Goal: Transaction & Acquisition: Purchase product/service

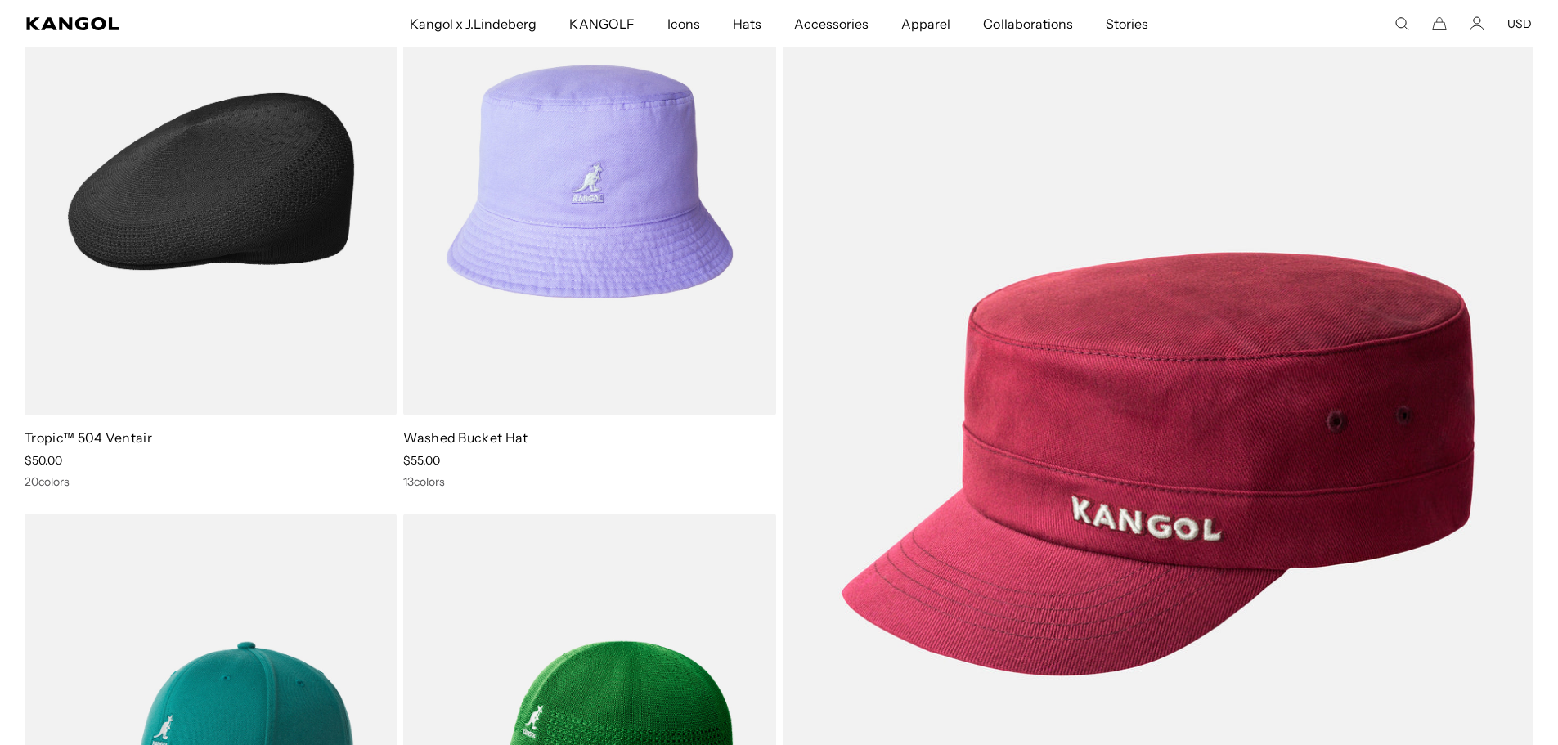
click at [196, 192] on img at bounding box center [211, 182] width 372 height 468
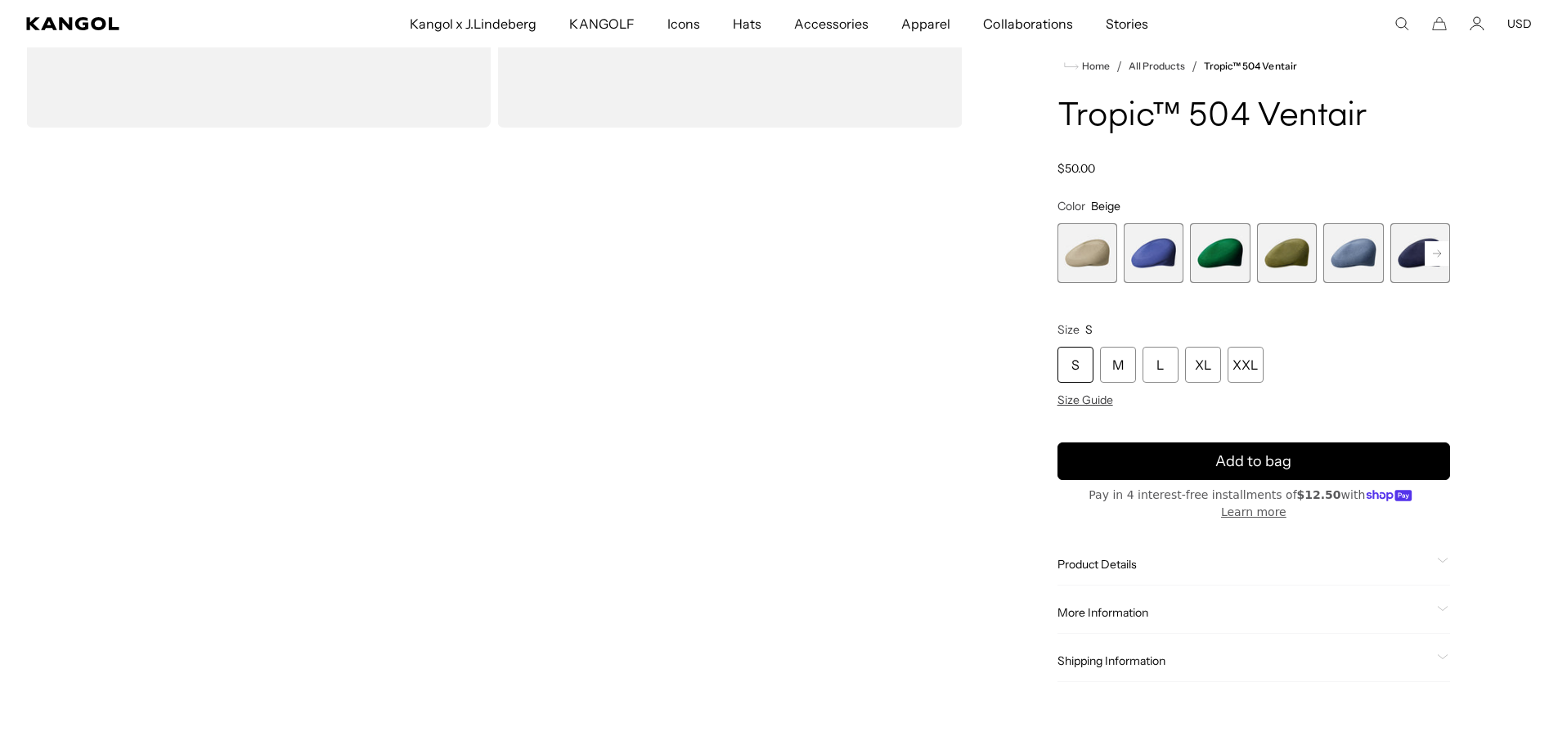
click at [1436, 266] on rect at bounding box center [1436, 253] width 25 height 25
click at [1350, 261] on span "6 of 22" at bounding box center [1353, 253] width 60 height 60
click at [1357, 263] on span "6 of 22" at bounding box center [1353, 253] width 60 height 60
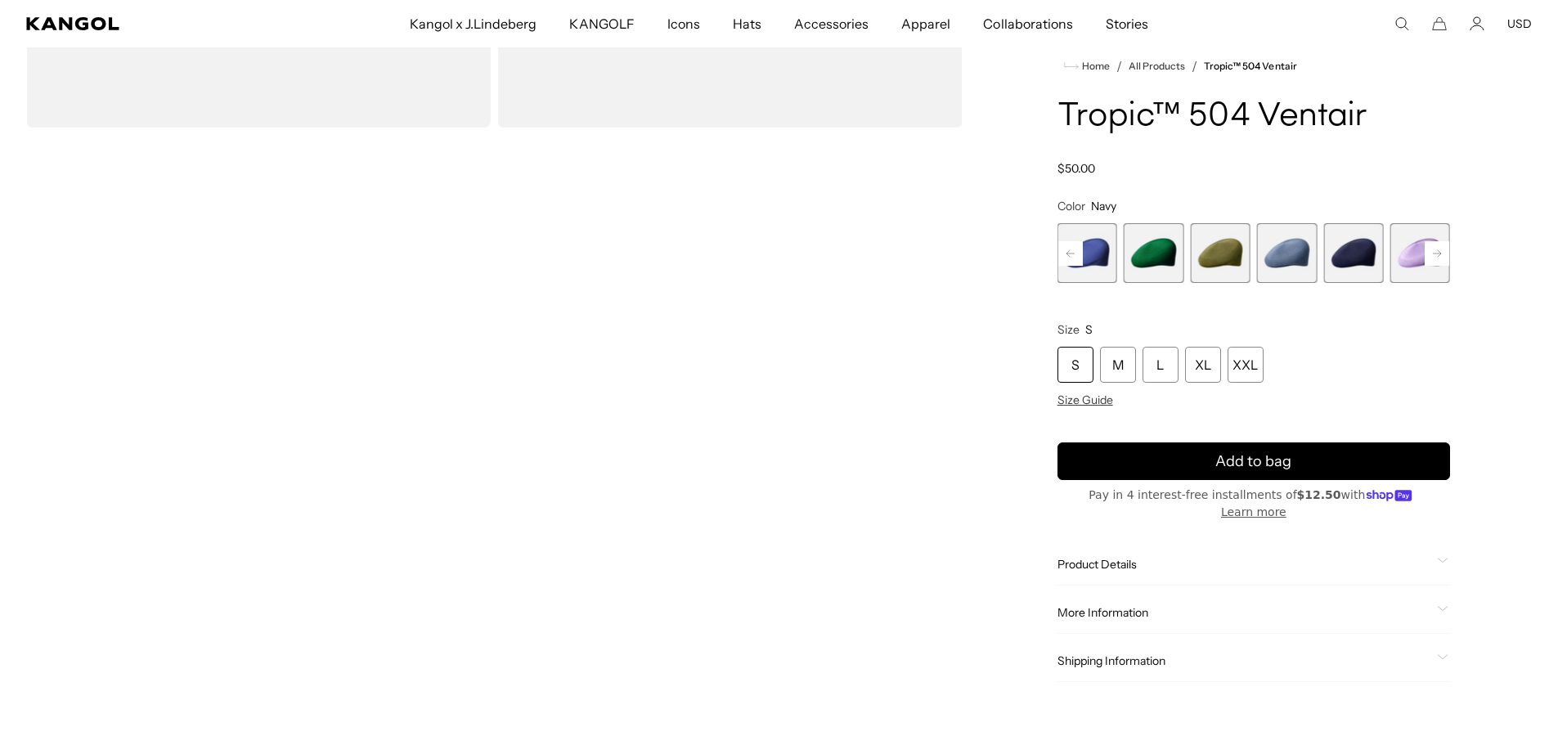
click at [1356, 276] on span "6 of 22" at bounding box center [1353, 253] width 60 height 60
click at [1355, 276] on span "6 of 22" at bounding box center [1353, 253] width 60 height 60
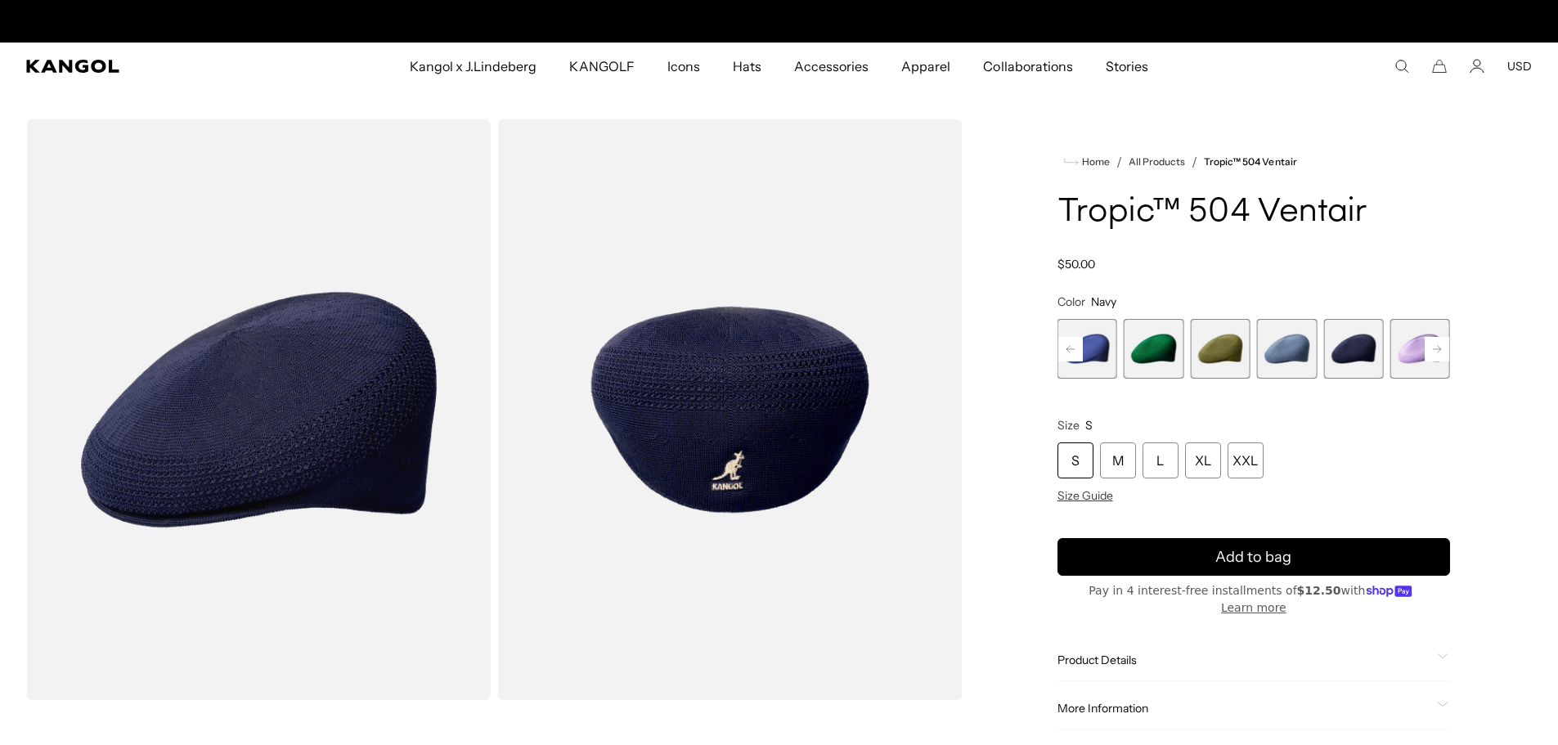
click at [1437, 348] on rect at bounding box center [1436, 349] width 25 height 25
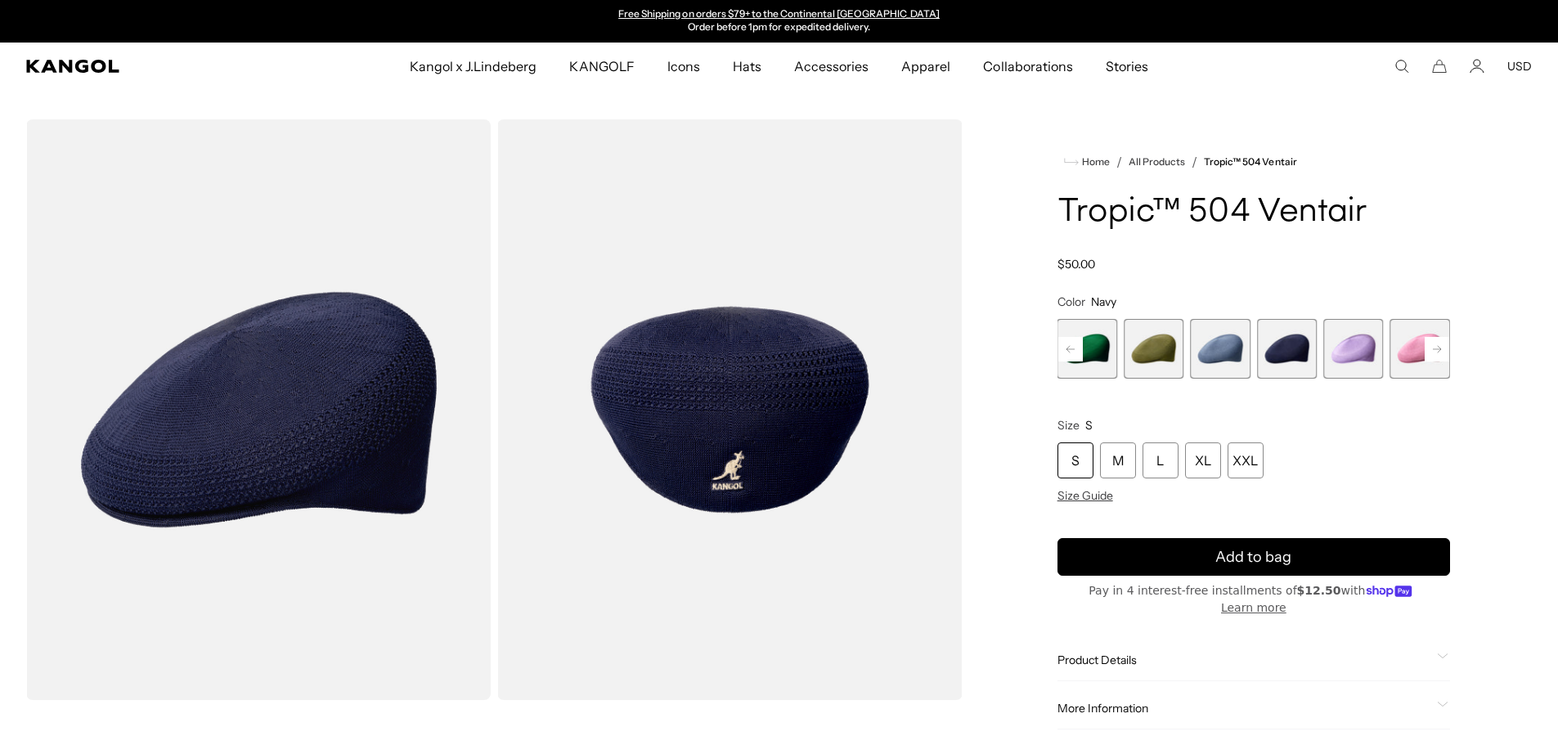
click at [1437, 348] on rect at bounding box center [1436, 349] width 25 height 25
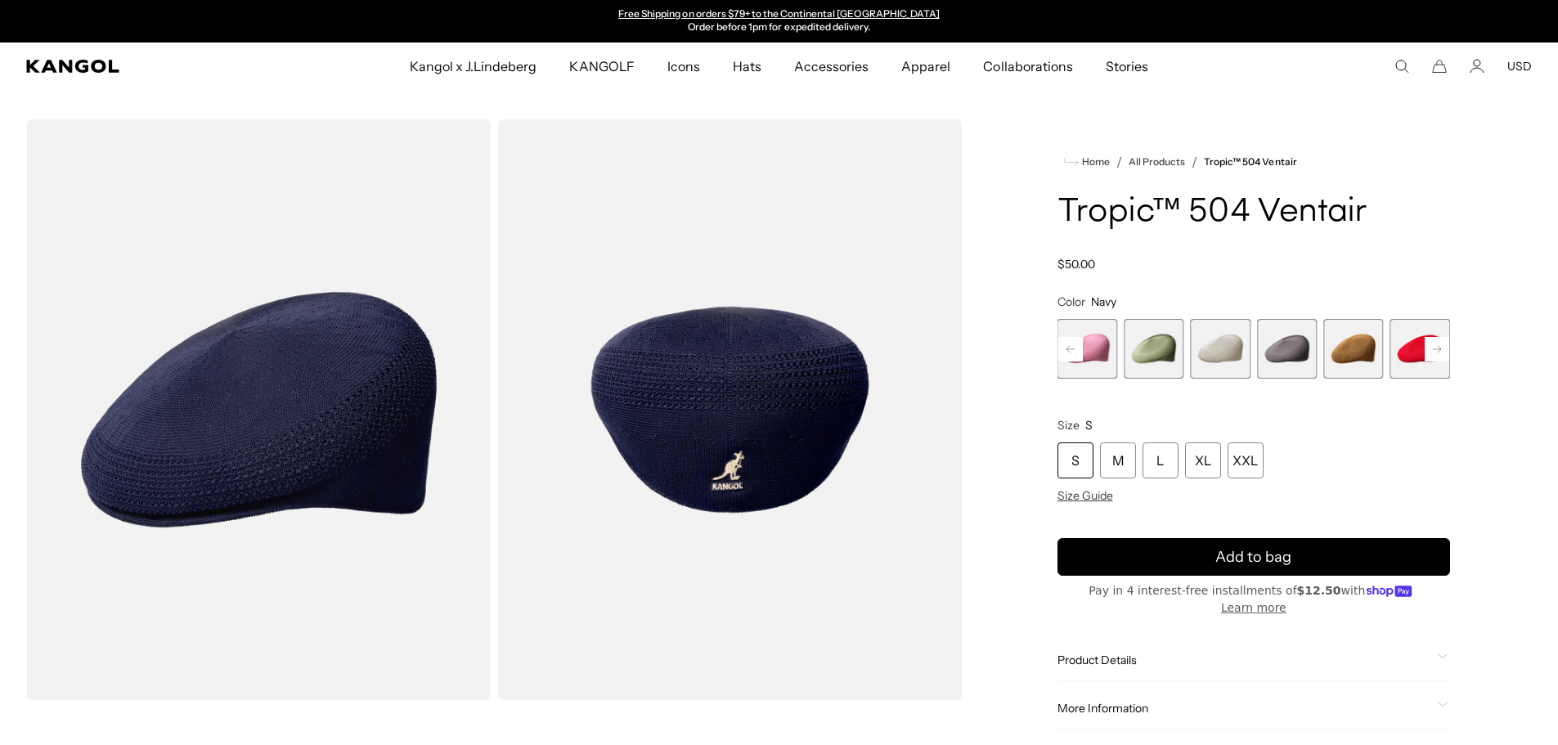
click at [1437, 348] on rect at bounding box center [1436, 349] width 25 height 25
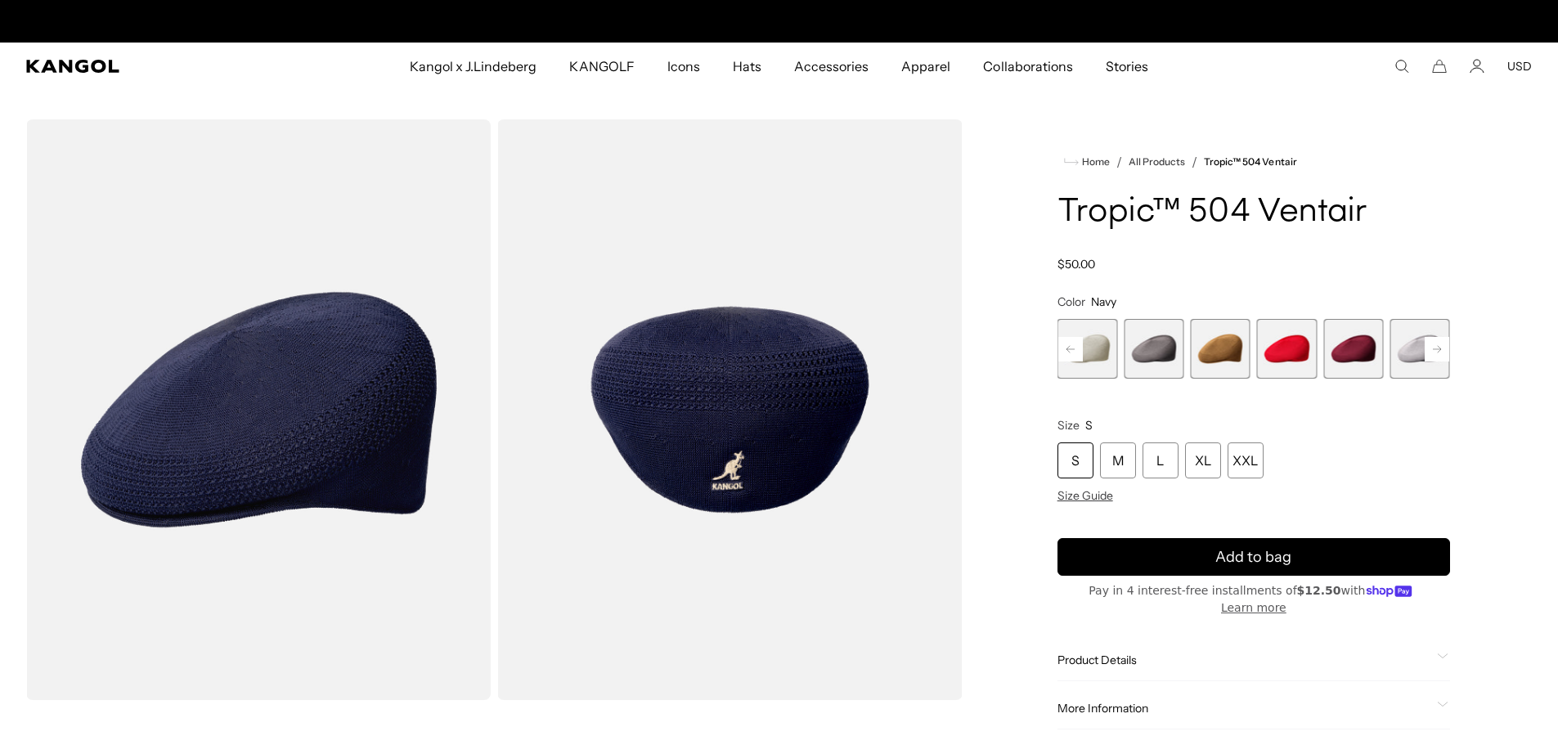
click at [1437, 348] on rect at bounding box center [1436, 349] width 25 height 25
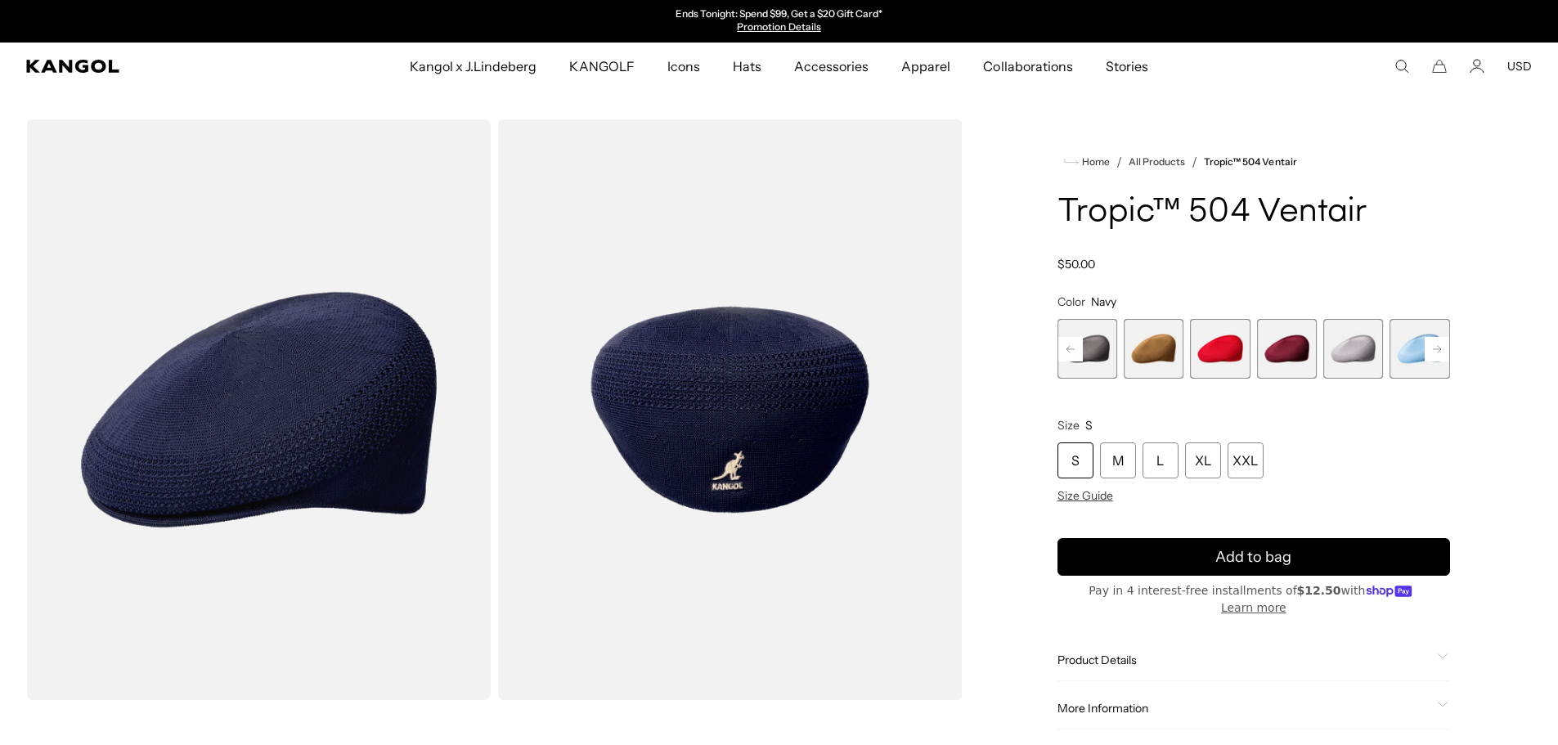
click at [1437, 348] on rect at bounding box center [1436, 349] width 25 height 25
click at [1280, 360] on span "18 of 22" at bounding box center [1287, 349] width 60 height 60
